Goal: Transaction & Acquisition: Purchase product/service

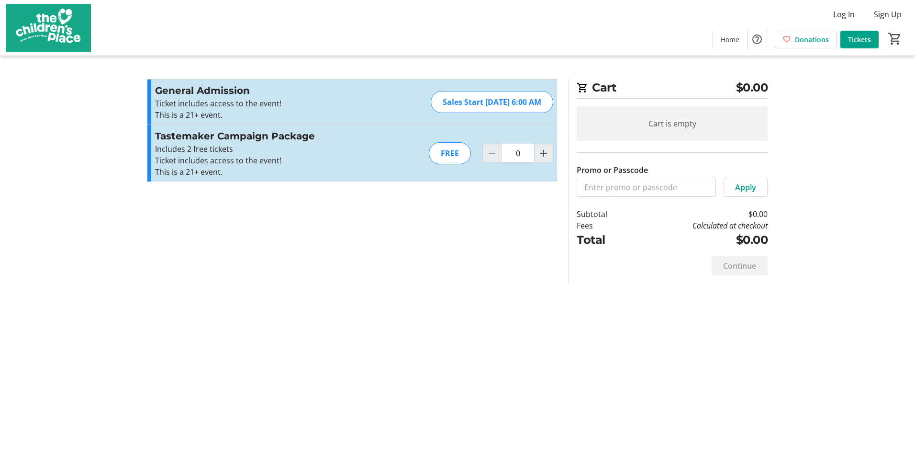
click at [547, 151] on mat-icon "Increment by one" at bounding box center [543, 152] width 11 height 11
type input "1"
click at [547, 151] on div at bounding box center [543, 153] width 19 height 19
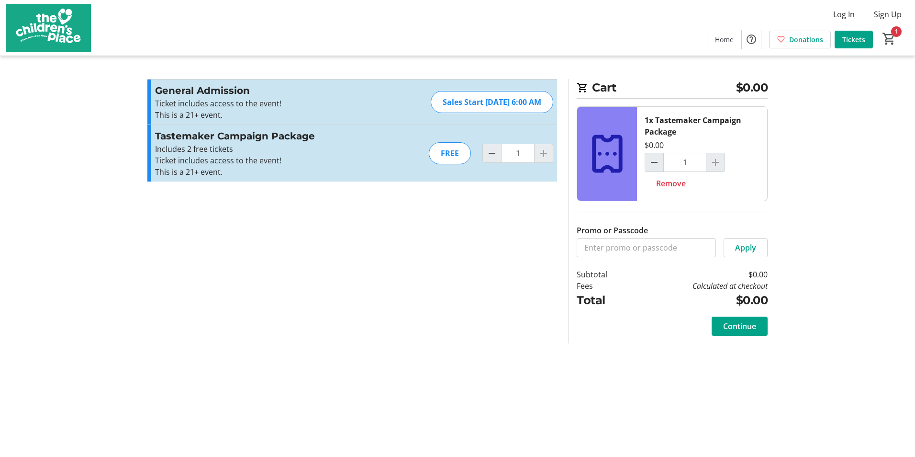
drag, startPoint x: 547, startPoint y: 151, endPoint x: 539, endPoint y: 157, distance: 10.2
click at [539, 157] on div at bounding box center [543, 153] width 19 height 19
drag, startPoint x: 543, startPoint y: 156, endPoint x: 538, endPoint y: 156, distance: 5.3
click at [543, 156] on div at bounding box center [543, 153] width 19 height 19
click at [522, 160] on input "1" at bounding box center [518, 153] width 34 height 19
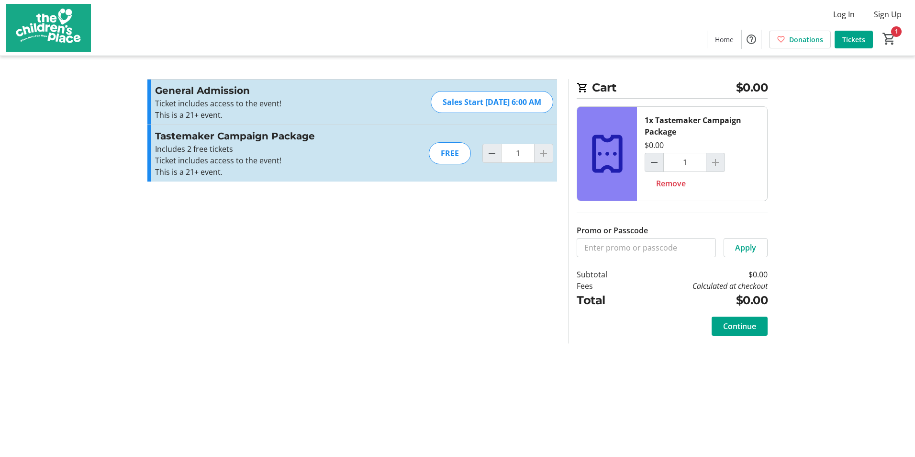
click at [541, 156] on div at bounding box center [543, 153] width 19 height 19
drag, startPoint x: 541, startPoint y: 156, endPoint x: 588, endPoint y: 156, distance: 46.9
click at [543, 155] on div at bounding box center [543, 153] width 19 height 19
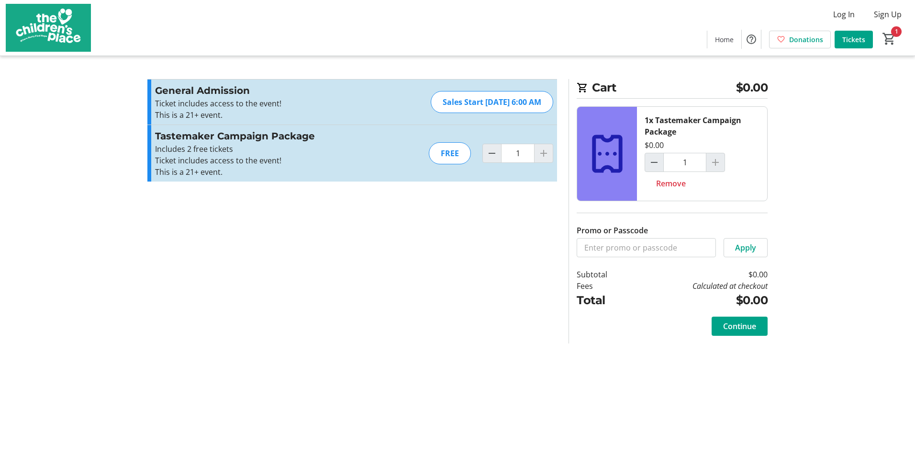
click at [714, 163] on div at bounding box center [715, 162] width 19 height 19
drag, startPoint x: 572, startPoint y: 119, endPoint x: 557, endPoint y: 117, distance: 15.4
click at [572, 120] on div "Cart $0.00 1x Tastemaker Campaign Package $0.00 1 Remove Promo or Passcode Appl…" at bounding box center [668, 211] width 199 height 264
click at [508, 104] on div "Sales Start [DATE] 6:00 AM" at bounding box center [492, 102] width 123 height 22
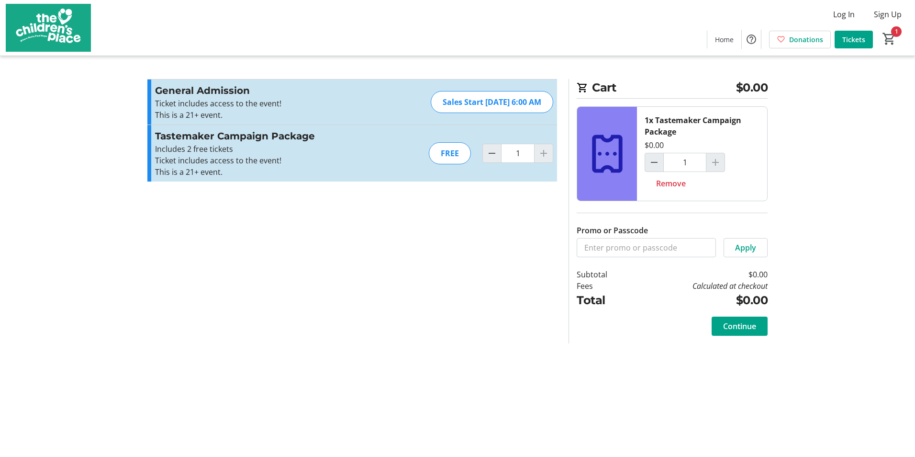
click at [208, 112] on p "This is a 21+ event." at bounding box center [259, 114] width 209 height 11
drag, startPoint x: 543, startPoint y: 152, endPoint x: 478, endPoint y: 153, distance: 65.1
click at [543, 152] on div at bounding box center [543, 153] width 19 height 19
click at [428, 152] on div "Tastemaker Campaign Package Includes 2 free tickets Ticket includes access to t…" at bounding box center [352, 153] width 410 height 56
drag, startPoint x: 440, startPoint y: 152, endPoint x: 468, endPoint y: 160, distance: 29.3
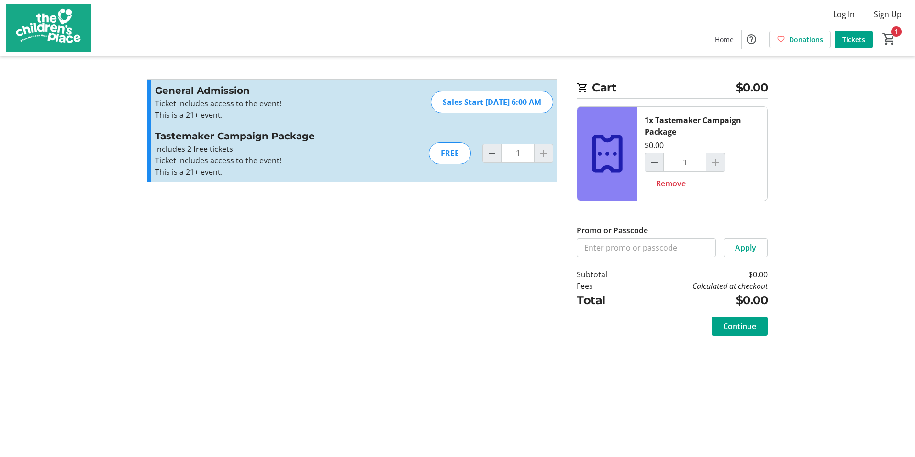
click at [440, 152] on div "FREE" at bounding box center [450, 153] width 42 height 22
click at [544, 153] on div at bounding box center [543, 153] width 19 height 19
click at [491, 101] on div "Sales Start [DATE] 6:00 AM" at bounding box center [492, 102] width 123 height 22
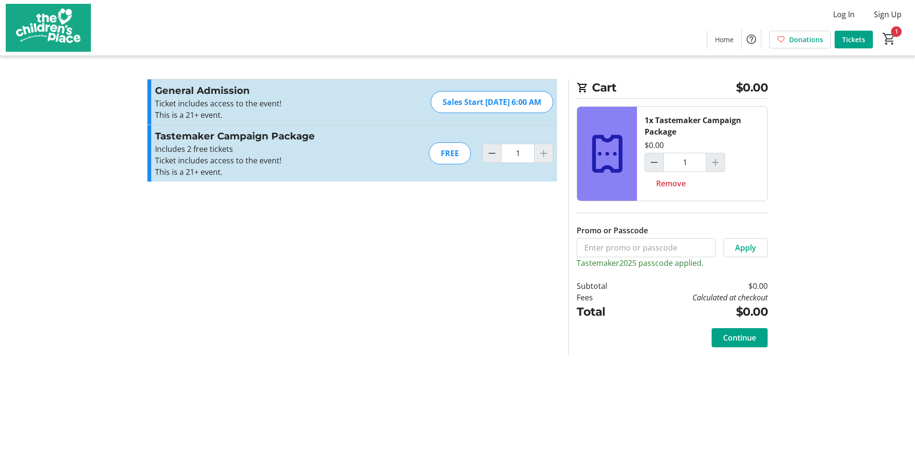
click at [546, 152] on div at bounding box center [543, 153] width 19 height 19
click at [546, 153] on div at bounding box center [543, 153] width 19 height 19
drag, startPoint x: 546, startPoint y: 153, endPoint x: 494, endPoint y: 100, distance: 74.5
click at [494, 100] on div "Sales Start [DATE] 6:00 AM" at bounding box center [492, 102] width 123 height 22
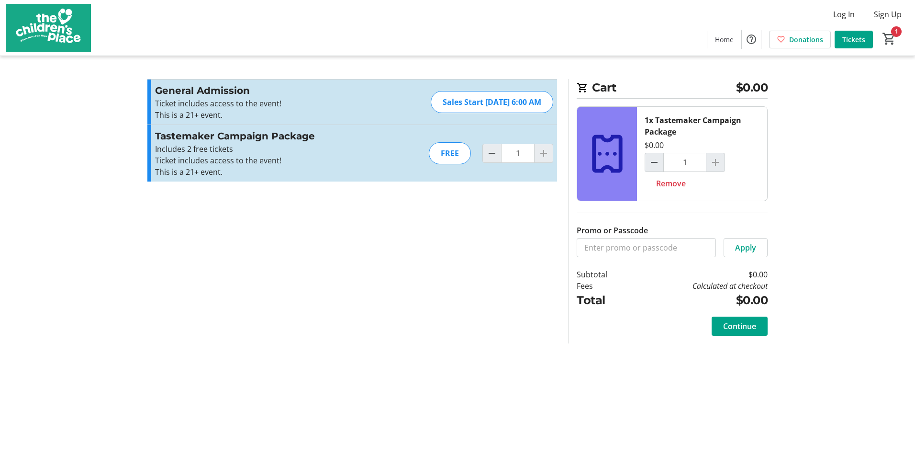
click at [537, 149] on div at bounding box center [543, 153] width 19 height 19
click at [724, 168] on div at bounding box center [715, 162] width 19 height 19
click at [730, 328] on span "Continue" at bounding box center [739, 325] width 33 height 11
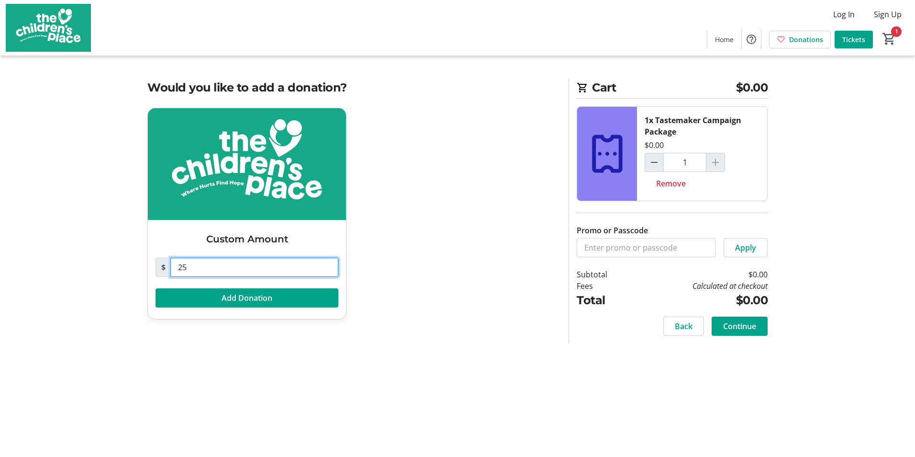
drag, startPoint x: 230, startPoint y: 265, endPoint x: 170, endPoint y: 262, distance: 59.9
click at [170, 262] on input "25" at bounding box center [254, 266] width 168 height 19
type input "0"
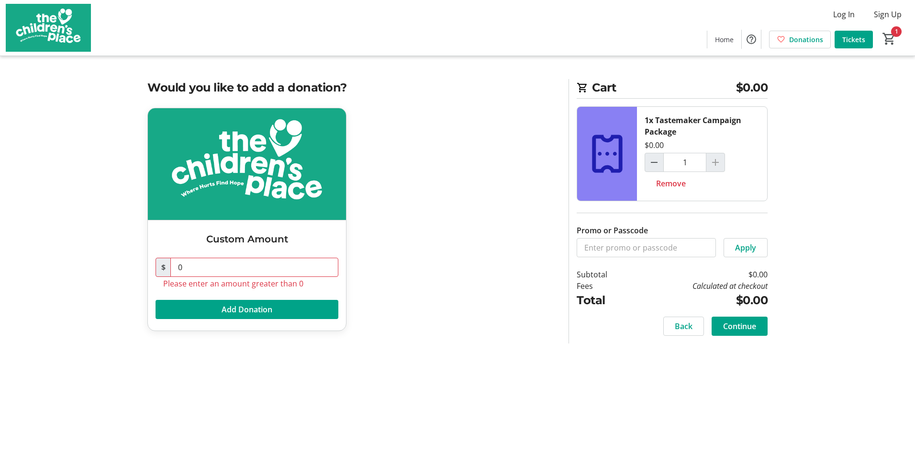
drag, startPoint x: 413, startPoint y: 296, endPoint x: 504, endPoint y: 309, distance: 92.9
click at [417, 297] on div "Custom Amount $ 0 Please enter an amount greater than 0 Add Donation" at bounding box center [352, 225] width 421 height 235
click at [753, 321] on span "Continue" at bounding box center [739, 325] width 33 height 11
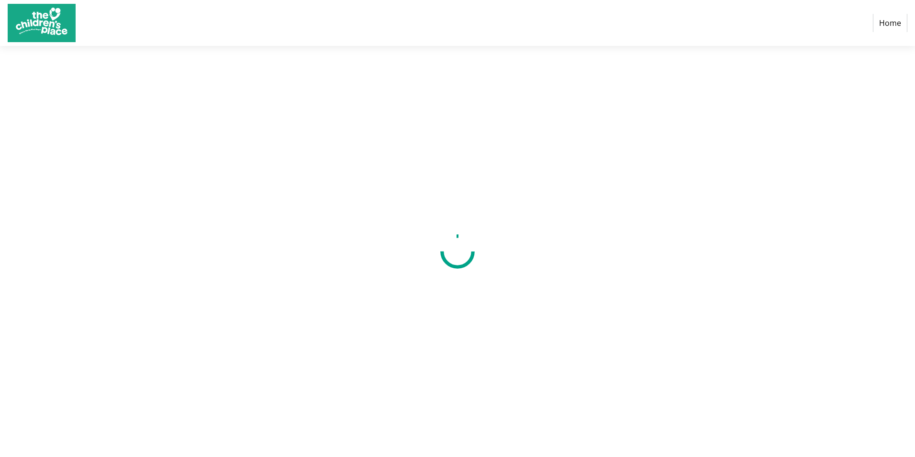
select select "US"
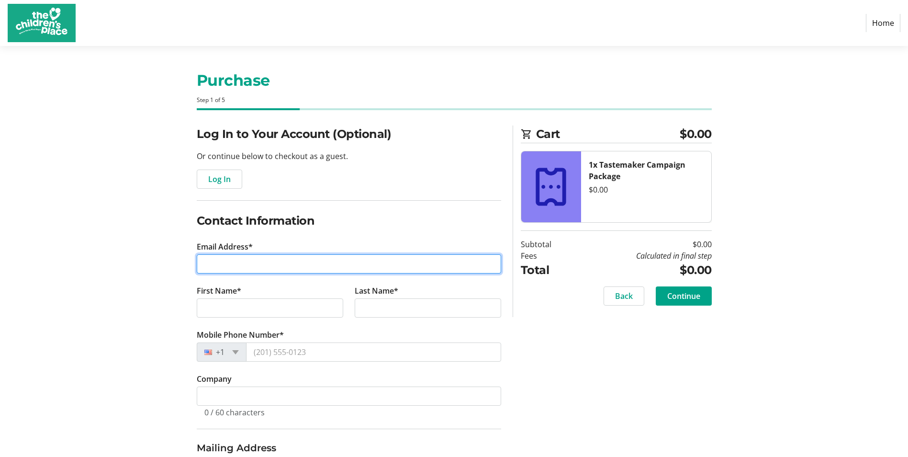
click at [253, 254] on tr-form-field "Email Address*" at bounding box center [349, 263] width 304 height 44
click at [267, 260] on input "Email Address*" at bounding box center [349, 263] width 304 height 19
type input "[EMAIL_ADDRESS][DOMAIN_NAME]"
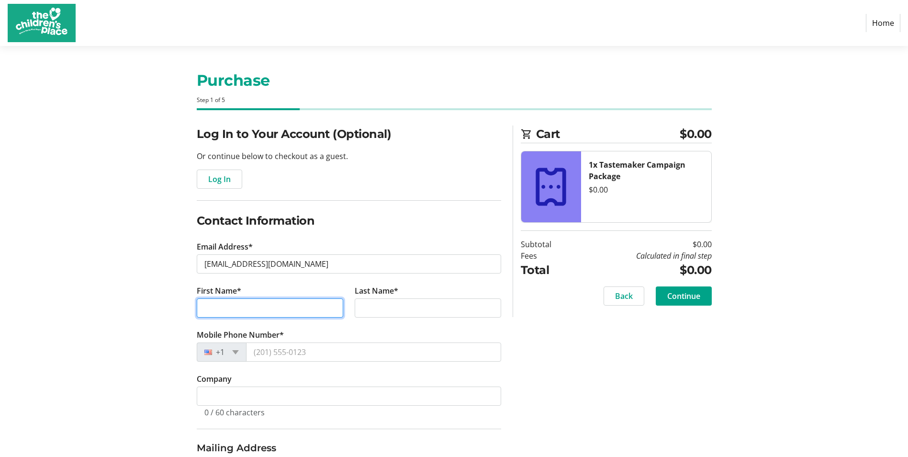
type input "[PERSON_NAME]"
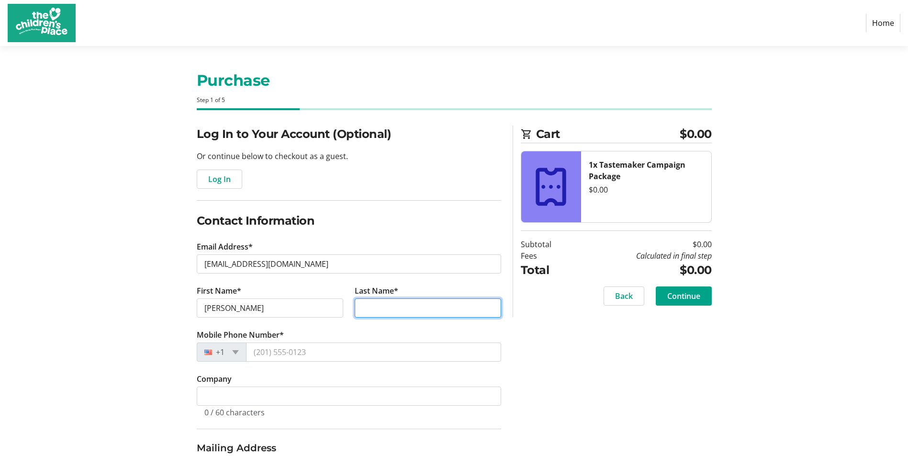
type input "[PERSON_NAME]"
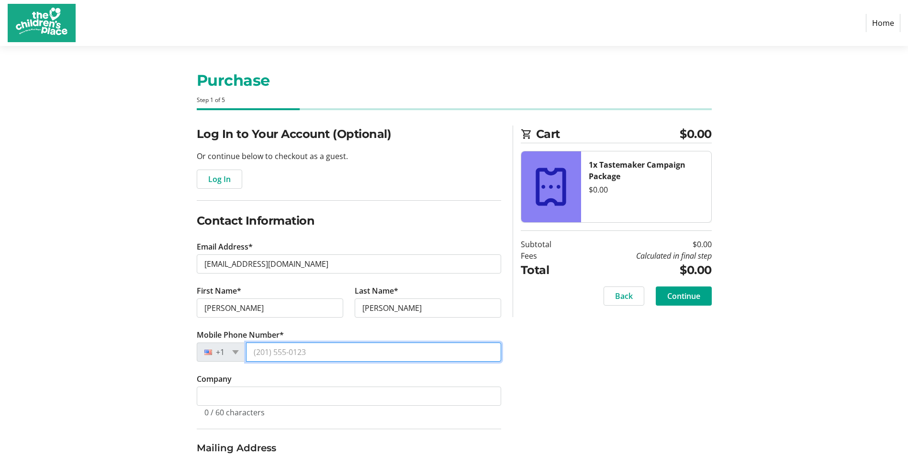
type input "[PHONE_NUMBER]"
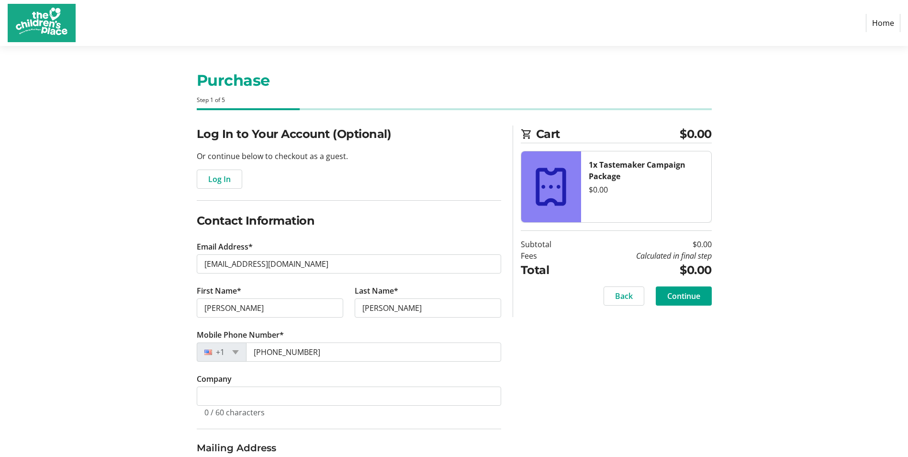
type input "[STREET_ADDRESS]"
type input "[GEOGRAPHIC_DATA]"
type input "66208"
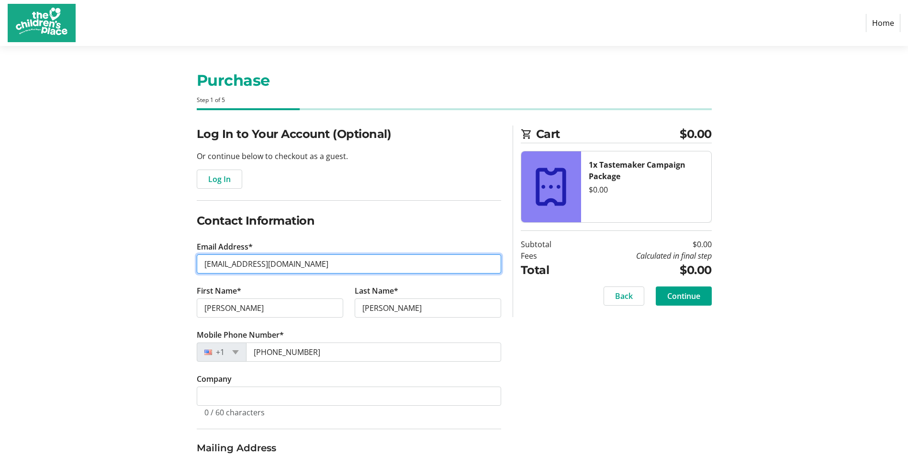
type input "[PERSON_NAME][EMAIL_ADDRESS][PERSON_NAME][DOMAIN_NAME]"
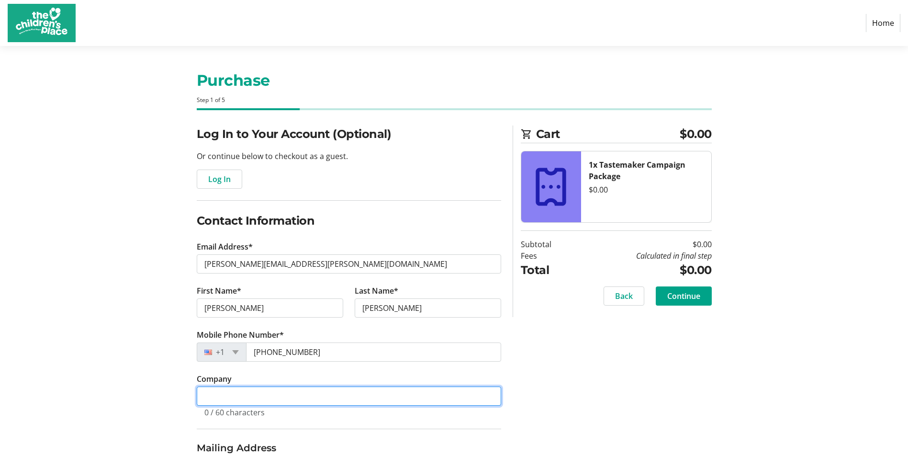
type input "[PERSON_NAME], [PERSON_NAME] Construction"
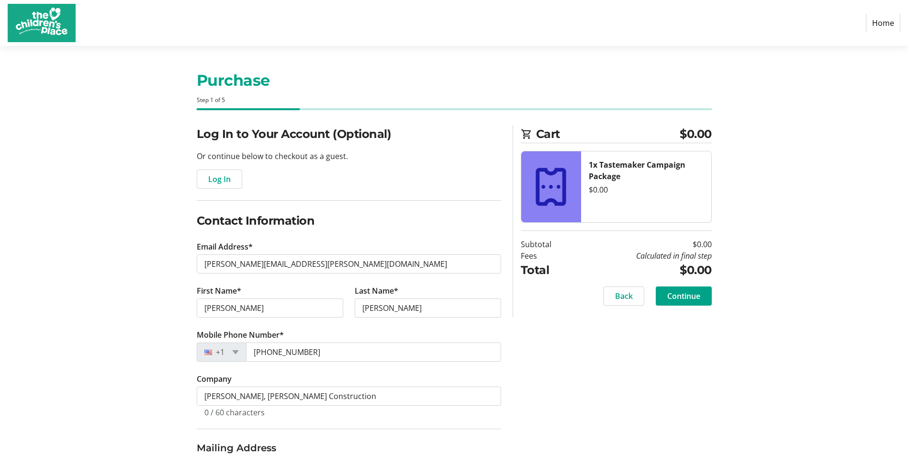
select select "MO"
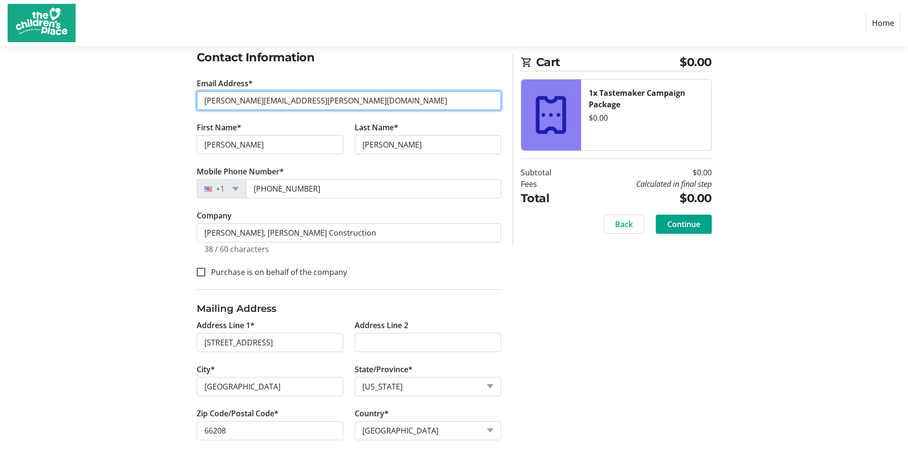
scroll to position [169, 0]
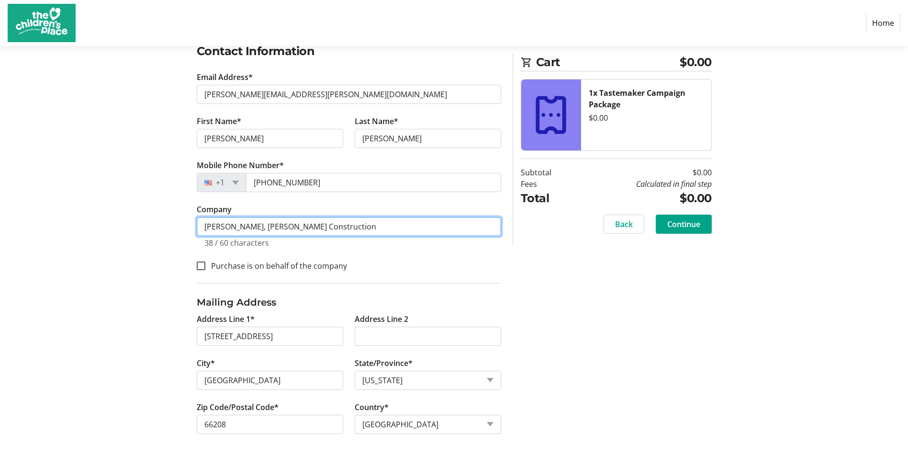
drag, startPoint x: 366, startPoint y: 226, endPoint x: 267, endPoint y: 221, distance: 98.7
click at [267, 221] on input "[PERSON_NAME], [PERSON_NAME] Construction" at bounding box center [349, 226] width 304 height 19
click at [266, 221] on input "[PERSON_NAME], [PERSON_NAME] Construction" at bounding box center [349, 226] width 304 height 19
click at [272, 228] on input "[PERSON_NAME], [PERSON_NAME] Construction" at bounding box center [349, 226] width 304 height 19
drag, startPoint x: 268, startPoint y: 228, endPoint x: 171, endPoint y: 229, distance: 97.2
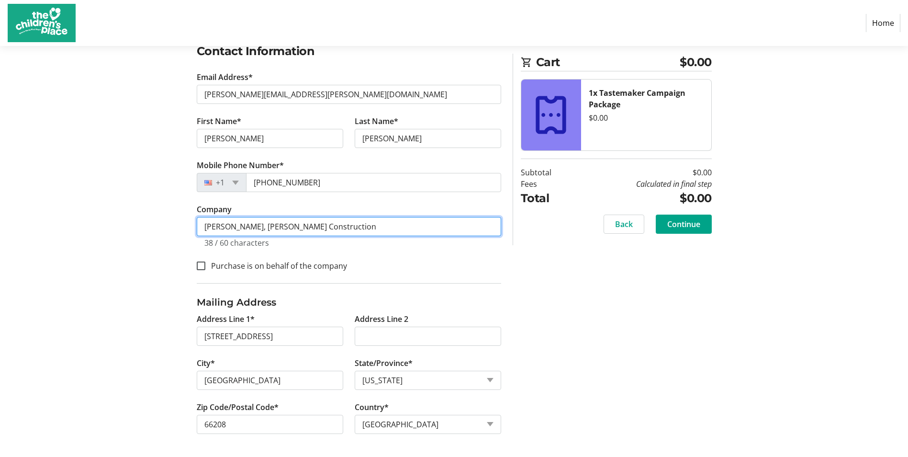
click at [179, 229] on div "Log In to Your Account (Optional) Or continue below to checkout as a guest. Log…" at bounding box center [454, 206] width 632 height 501
type input "[PERSON_NAME] Construction"
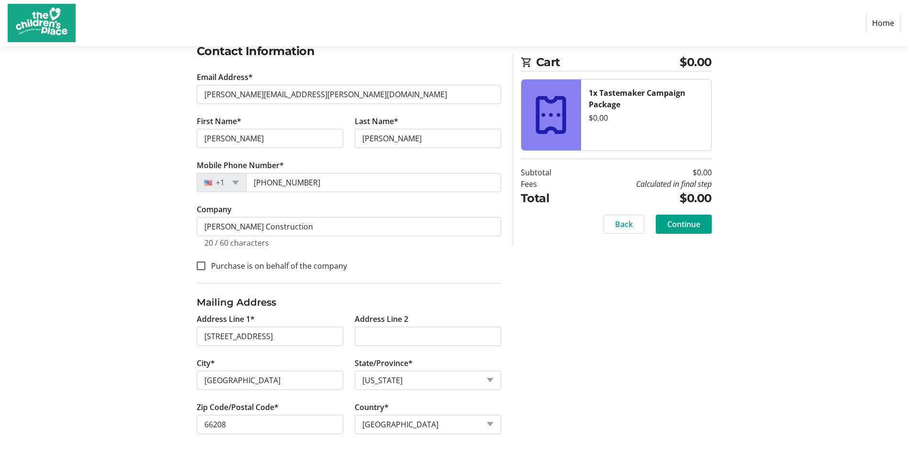
click at [126, 270] on section "Purchase Step 1 of 5 Cart $0.00 1x Tastemaker Campaign Package $0.00 Subtotal $…" at bounding box center [454, 167] width 908 height 580
drag, startPoint x: 404, startPoint y: 378, endPoint x: 349, endPoint y: 378, distance: 54.6
click at [345, 377] on div "Address Line 1* [GEOGRAPHIC_DATA] Address Line 2 City* [GEOGRAPHIC_DATA]/Provin…" at bounding box center [349, 379] width 316 height 132
select select "KS"
click at [355, 370] on select "State or Province State or [GEOGRAPHIC_DATA][US_STATE][GEOGRAPHIC_DATA] [US_STA…" at bounding box center [428, 379] width 146 height 19
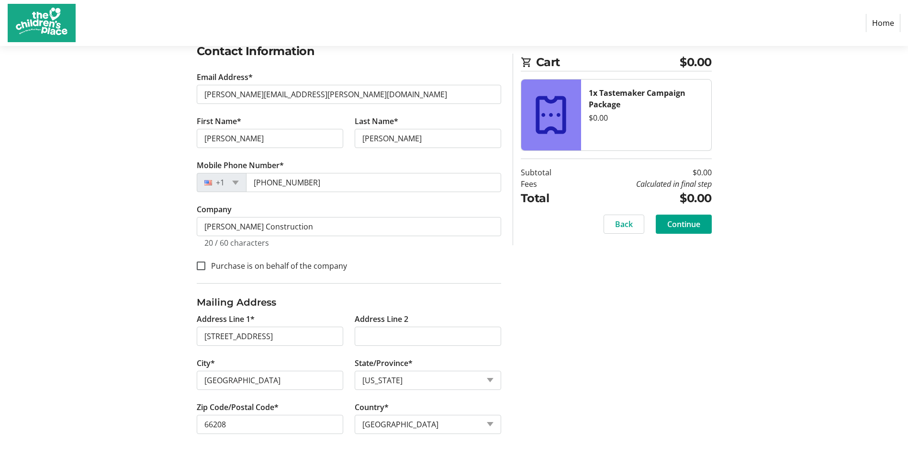
click at [558, 401] on div "Log In to Your Account (Optional) Or continue below to checkout as a guest. Log…" at bounding box center [454, 206] width 632 height 501
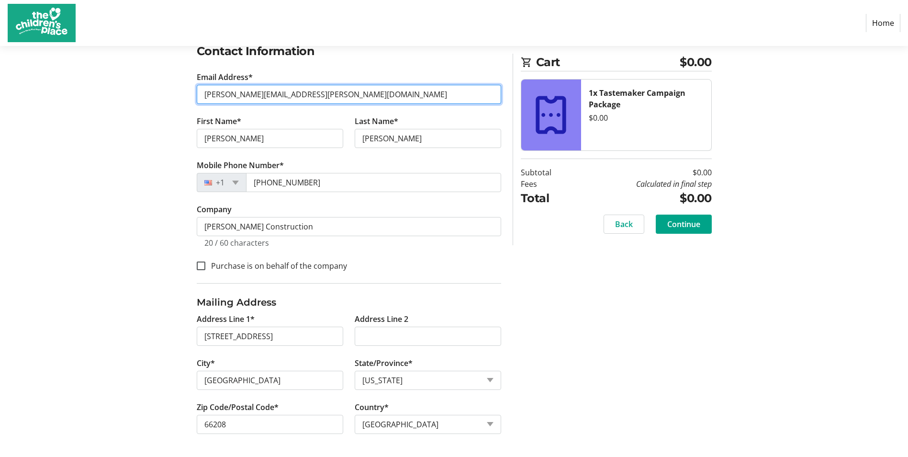
drag, startPoint x: 281, startPoint y: 96, endPoint x: 172, endPoint y: 96, distance: 109.6
click at [172, 96] on div "Log In to Your Account (Optional) Or continue below to checkout as a guest. Log…" at bounding box center [454, 206] width 632 height 501
type input "[EMAIL_ADDRESS][DOMAIN_NAME]"
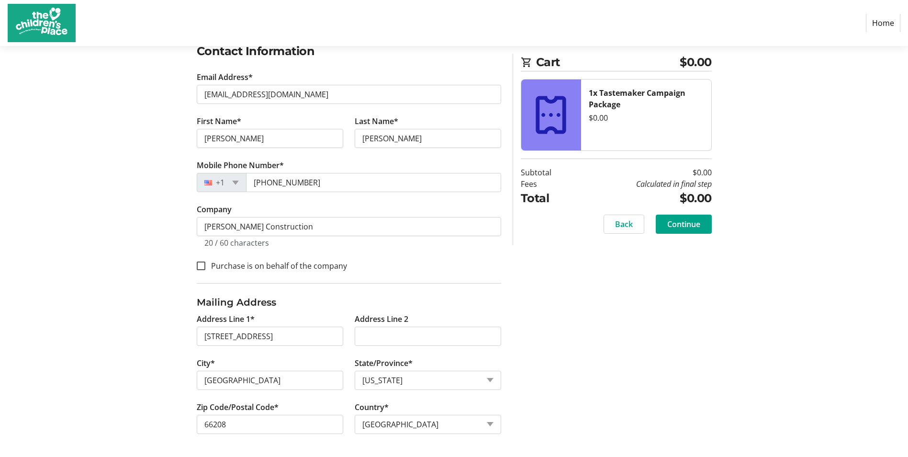
click at [193, 110] on div "Log In to Your Account (Optional) Or continue below to checkout as a guest. Log…" at bounding box center [349, 206] width 316 height 501
click at [687, 222] on span "Continue" at bounding box center [683, 223] width 33 height 11
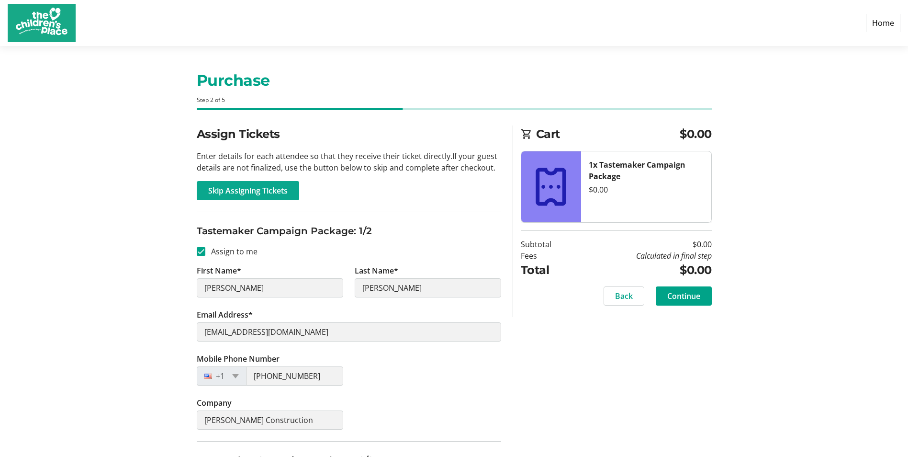
click at [233, 188] on span "Skip Assigning Tickets" at bounding box center [247, 190] width 79 height 11
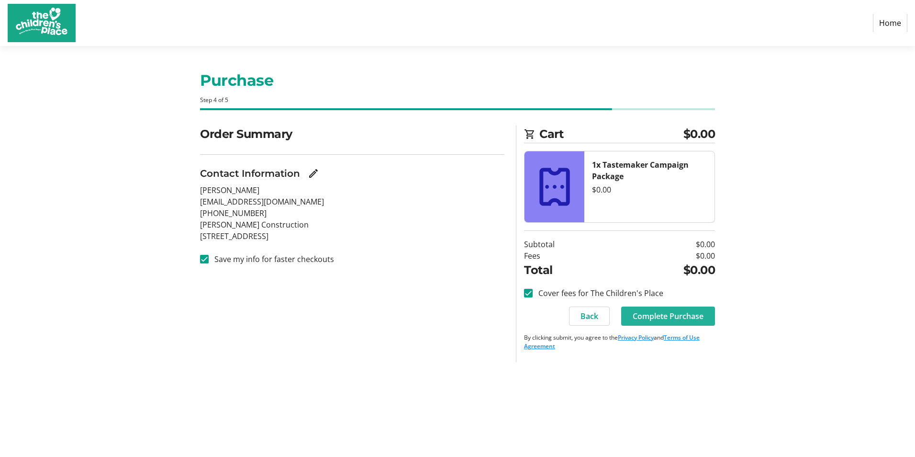
click at [644, 319] on span "Complete Purchase" at bounding box center [668, 315] width 71 height 11
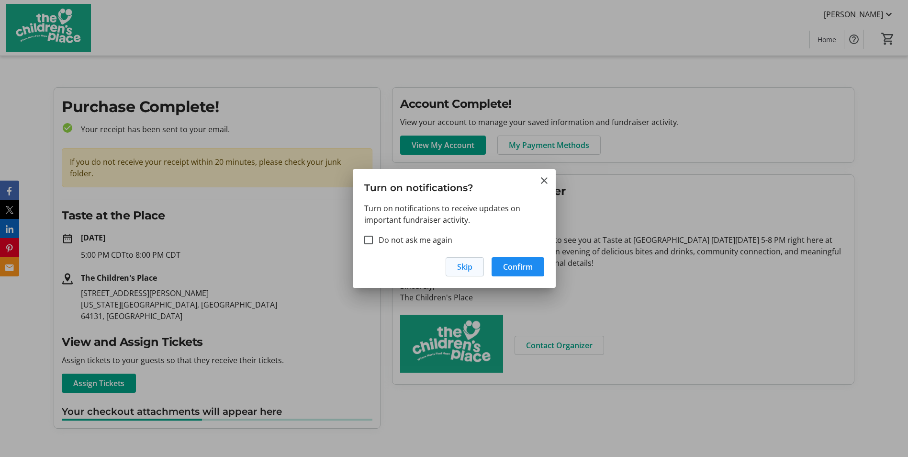
click at [478, 270] on span "button" at bounding box center [464, 266] width 37 height 23
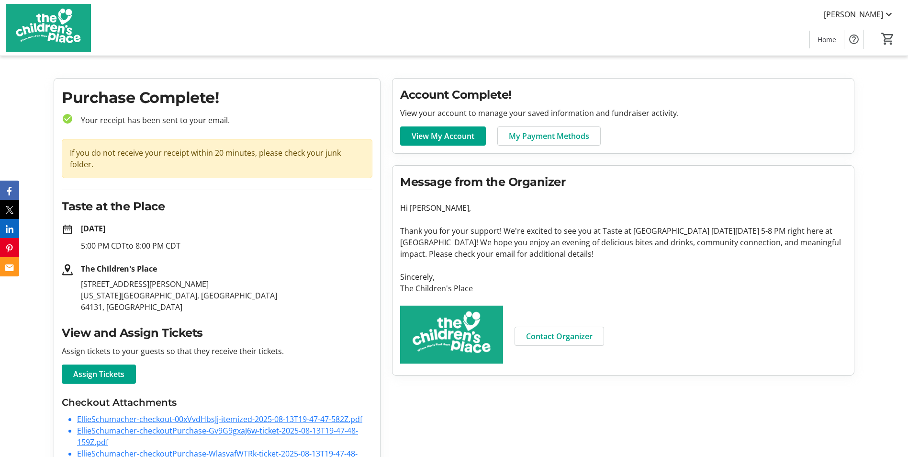
scroll to position [35, 0]
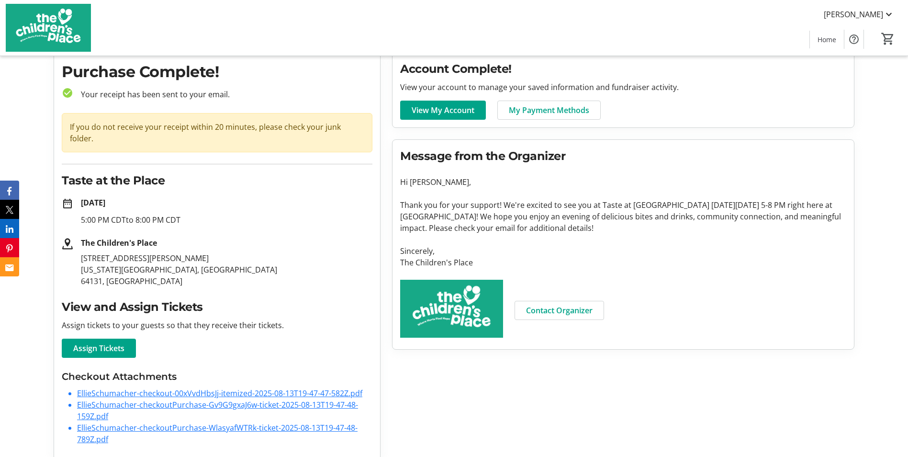
click at [137, 388] on link "EllieSchumacher-checkout-00xVvdHbsJj-itemized-2025-08-13T19-47-47-582Z.pdf" at bounding box center [219, 393] width 285 height 11
click at [223, 399] on link "EllieSchumacher-checkoutPurchase-Gv9G9gxaJ6w-ticket-2025-08-13T19-47-48-159Z.pdf" at bounding box center [217, 410] width 281 height 22
click at [258, 422] on link "EllieSchumacher-checkoutPurchase-WlasyafWTRk-ticket-2025-08-13T19-47-48-789Z.pdf" at bounding box center [217, 433] width 280 height 22
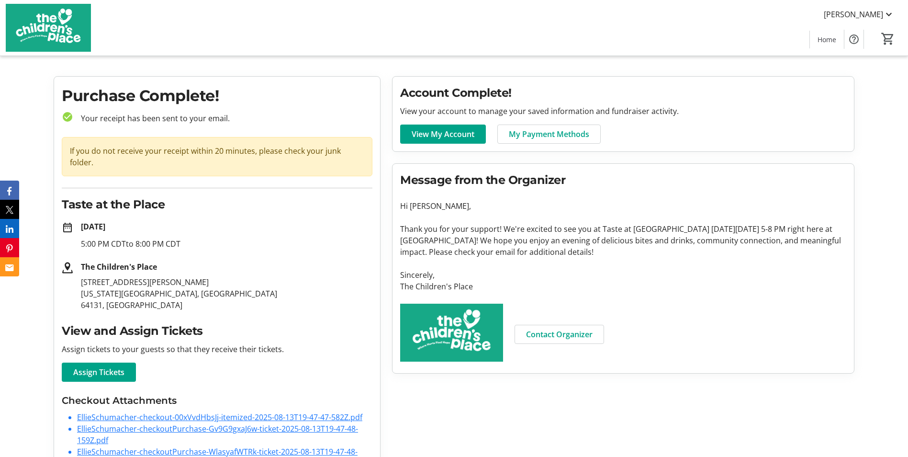
scroll to position [0, 0]
